Goal: Information Seeking & Learning: Learn about a topic

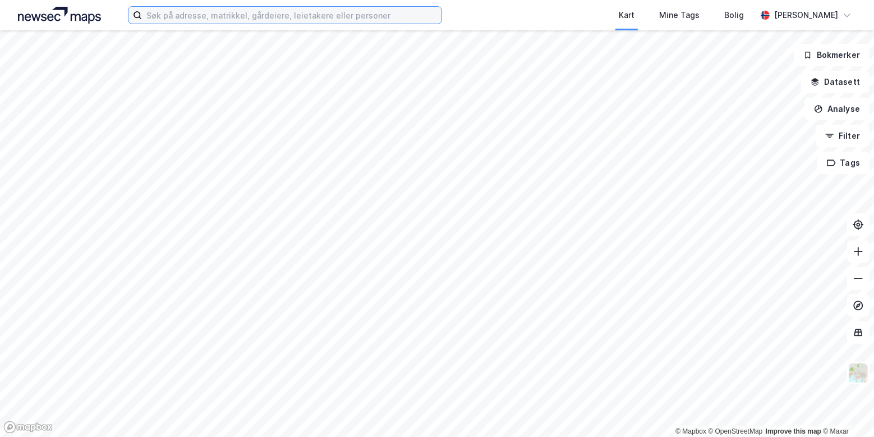
click at [212, 11] on input at bounding box center [292, 15] width 300 height 17
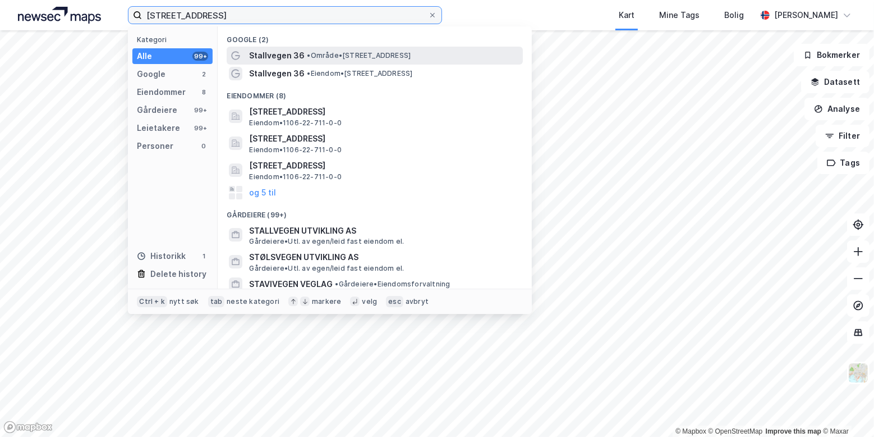
type input "[STREET_ADDRESS]"
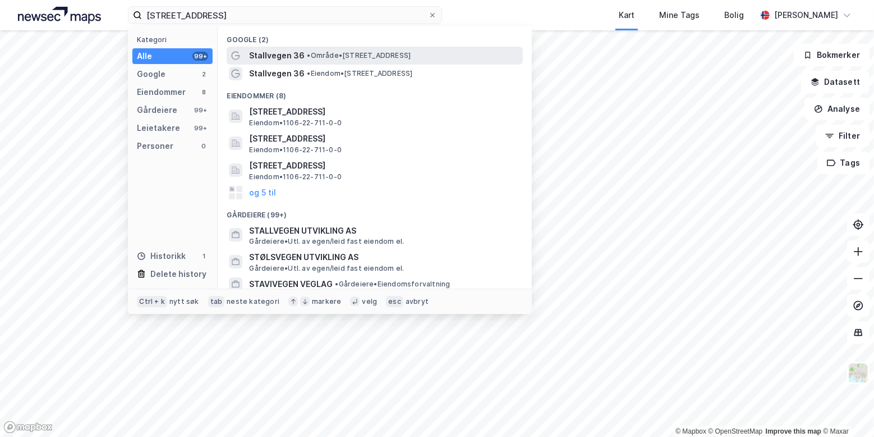
click at [300, 57] on span "Stallvegen 36" at bounding box center [277, 55] width 56 height 13
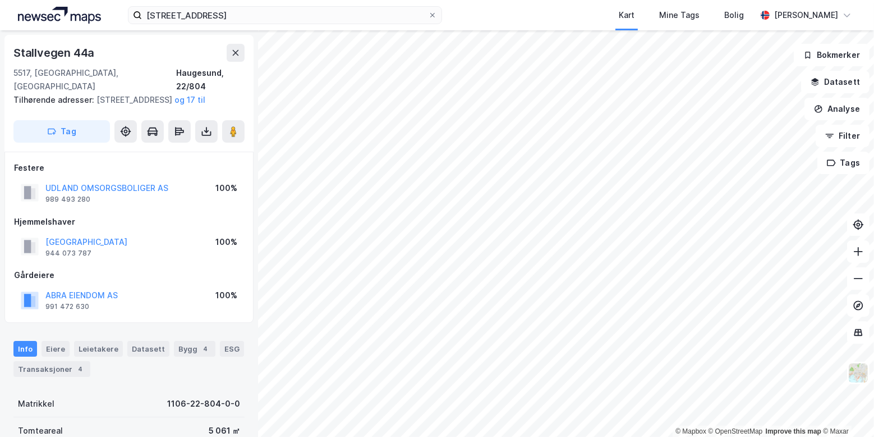
scroll to position [125, 0]
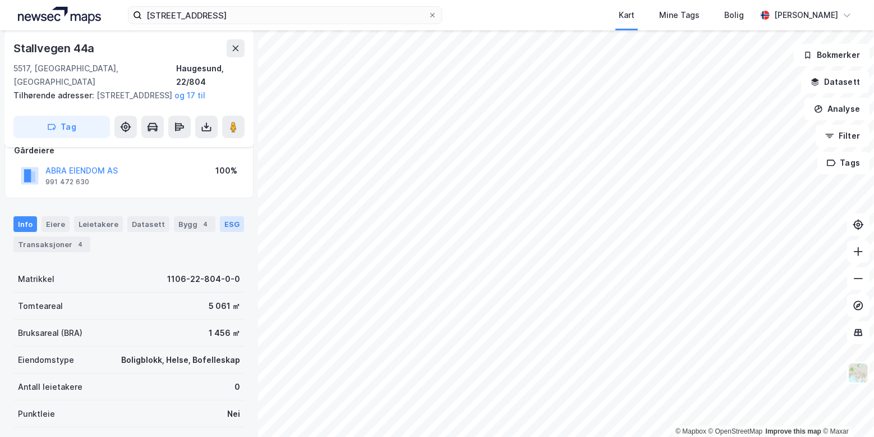
click at [231, 221] on div "ESG" at bounding box center [232, 224] width 24 height 16
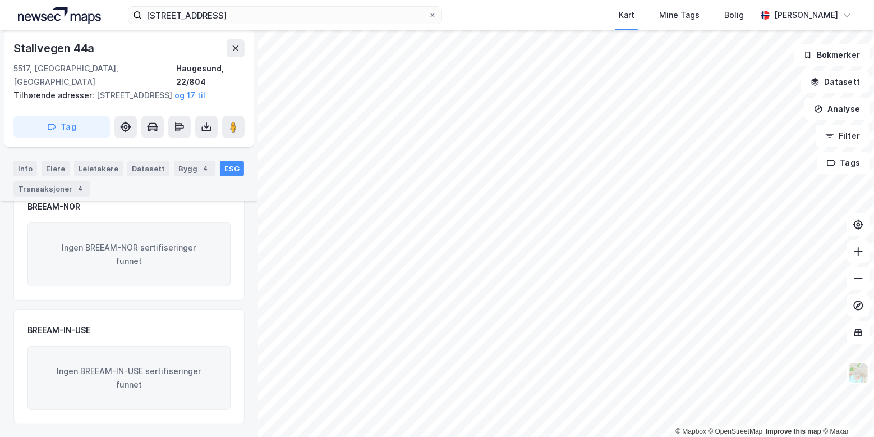
scroll to position [127, 0]
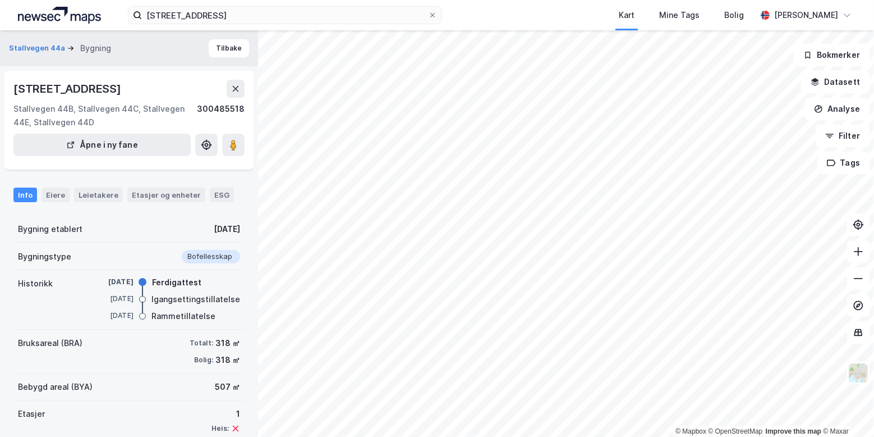
scroll to position [59, 0]
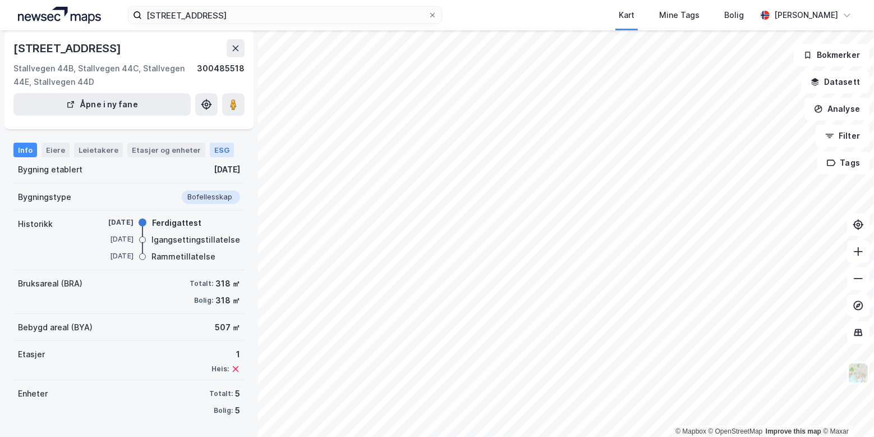
click at [214, 153] on div "ESG" at bounding box center [222, 150] width 24 height 15
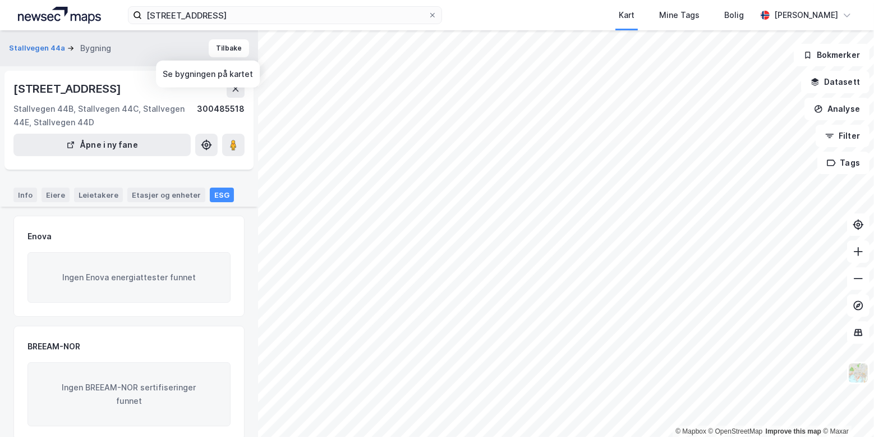
scroll to position [125, 0]
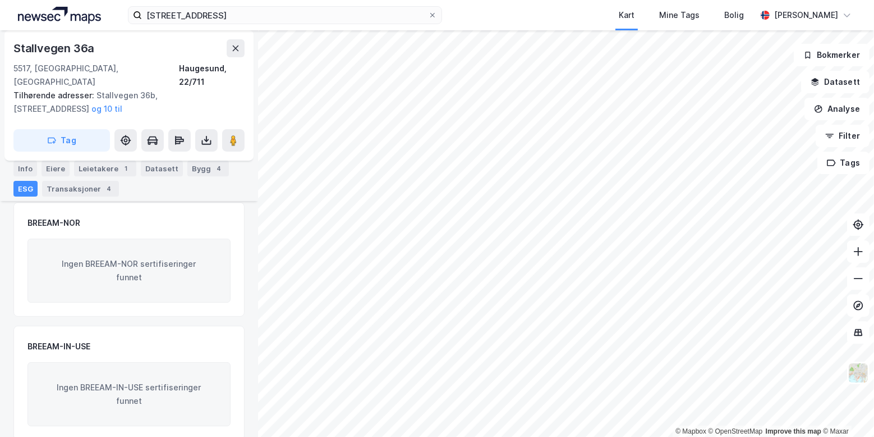
scroll to position [314, 0]
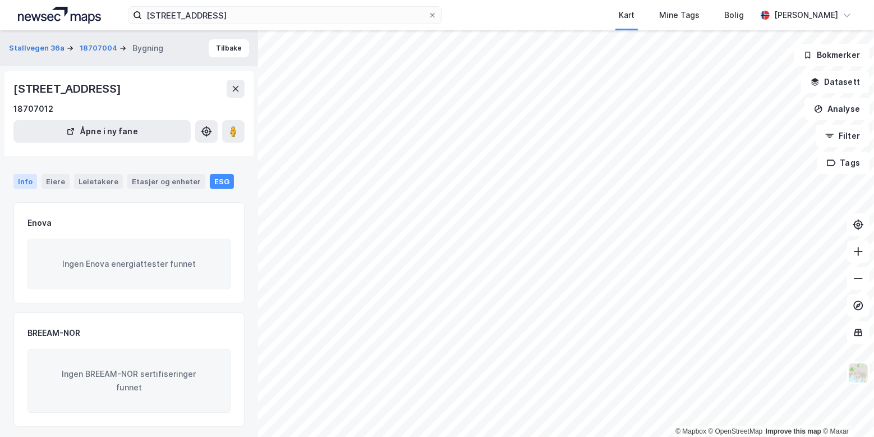
click at [23, 178] on div "Info" at bounding box center [25, 181] width 24 height 15
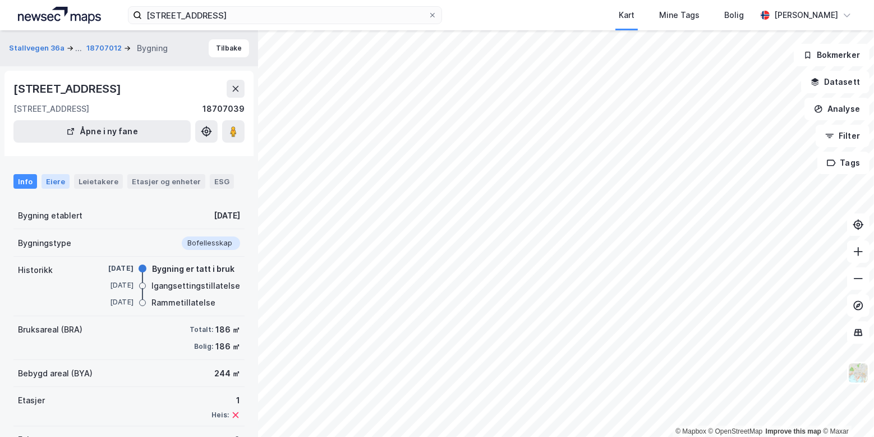
click at [56, 179] on div "Eiere" at bounding box center [56, 181] width 28 height 15
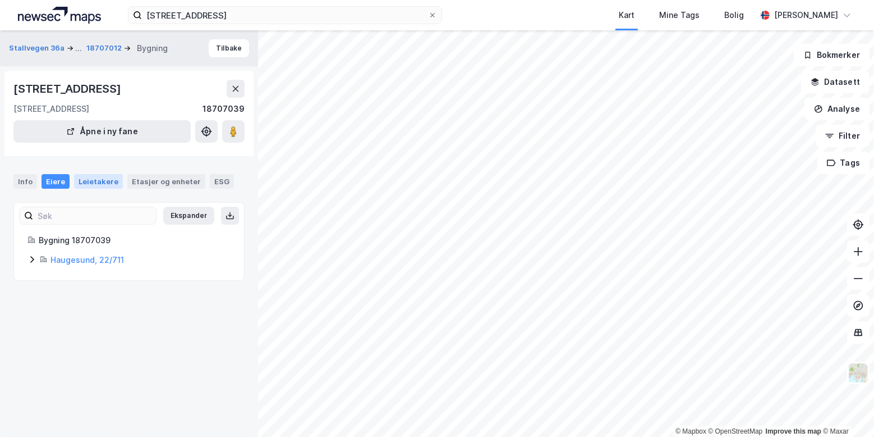
click at [91, 180] on div "Leietakere" at bounding box center [98, 181] width 49 height 15
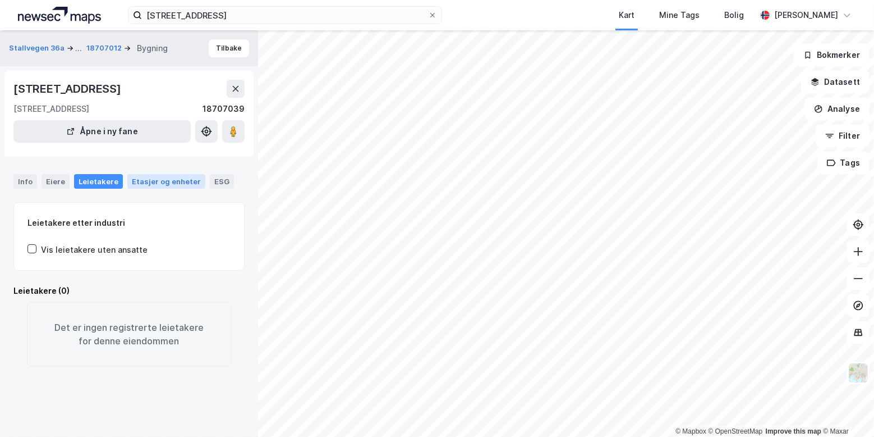
click at [149, 178] on div "Etasjer og enheter" at bounding box center [166, 181] width 69 height 10
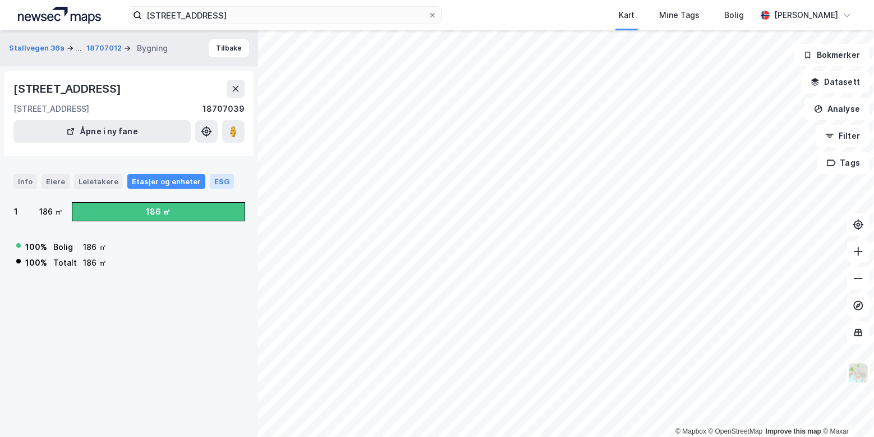
click at [210, 180] on div "ESG" at bounding box center [222, 181] width 24 height 15
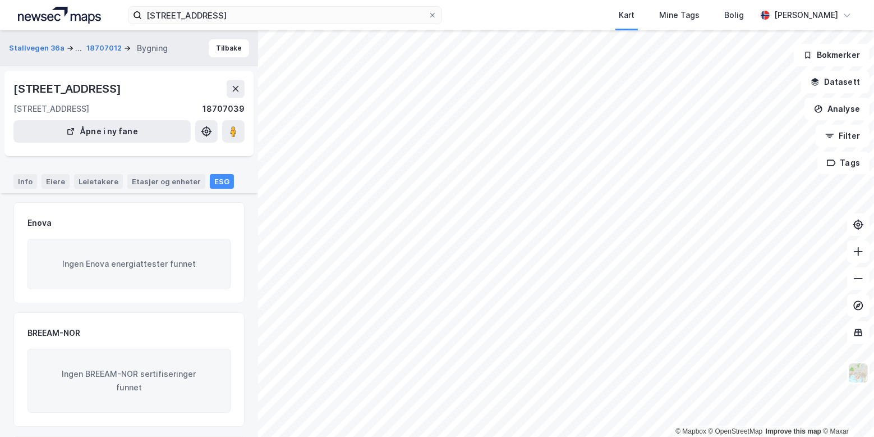
scroll to position [126, 0]
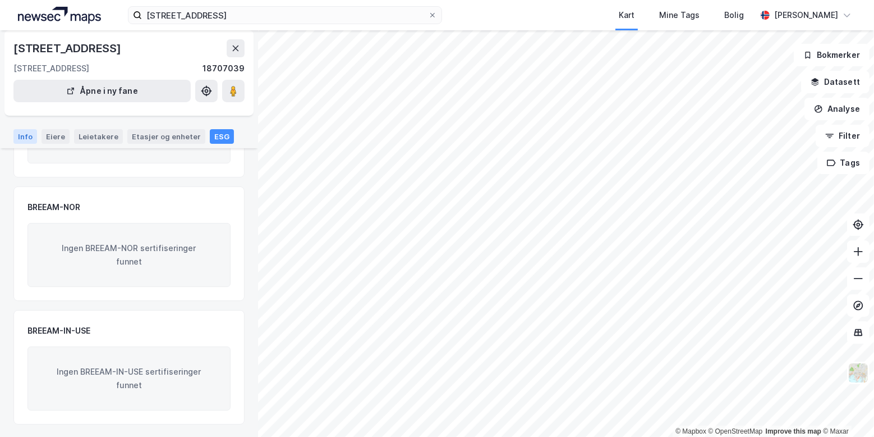
click at [22, 137] on div "Info" at bounding box center [25, 136] width 24 height 15
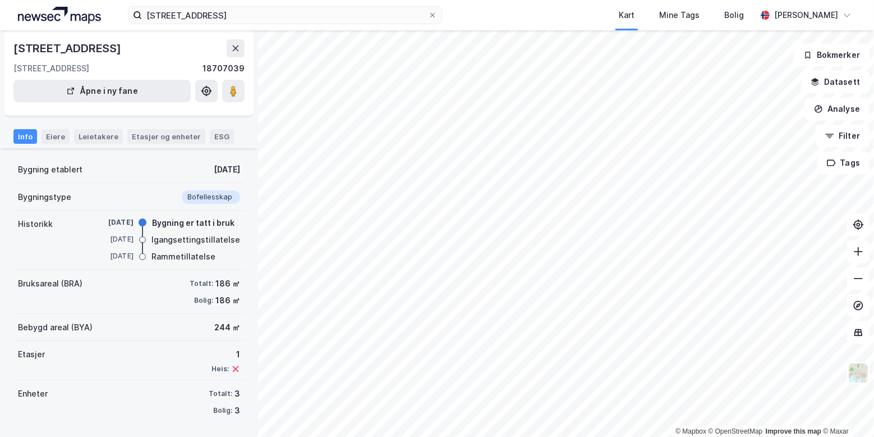
scroll to position [45, 0]
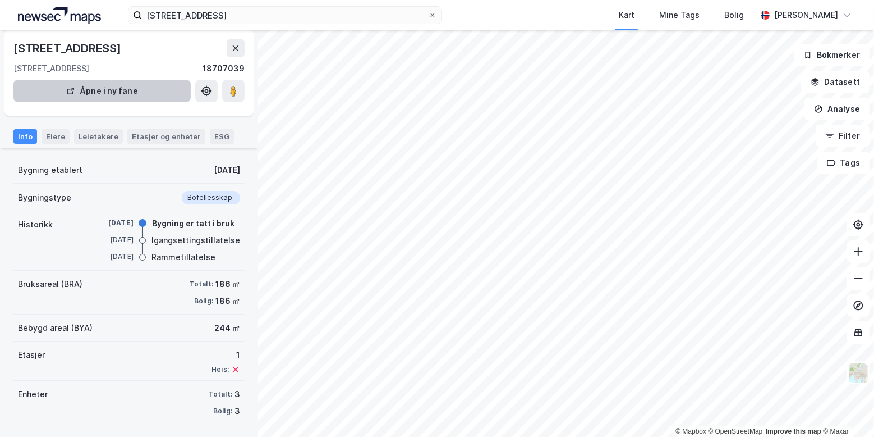
click at [149, 93] on button "Åpne i ny fane" at bounding box center [101, 91] width 177 height 22
